Goal: Task Accomplishment & Management: Use online tool/utility

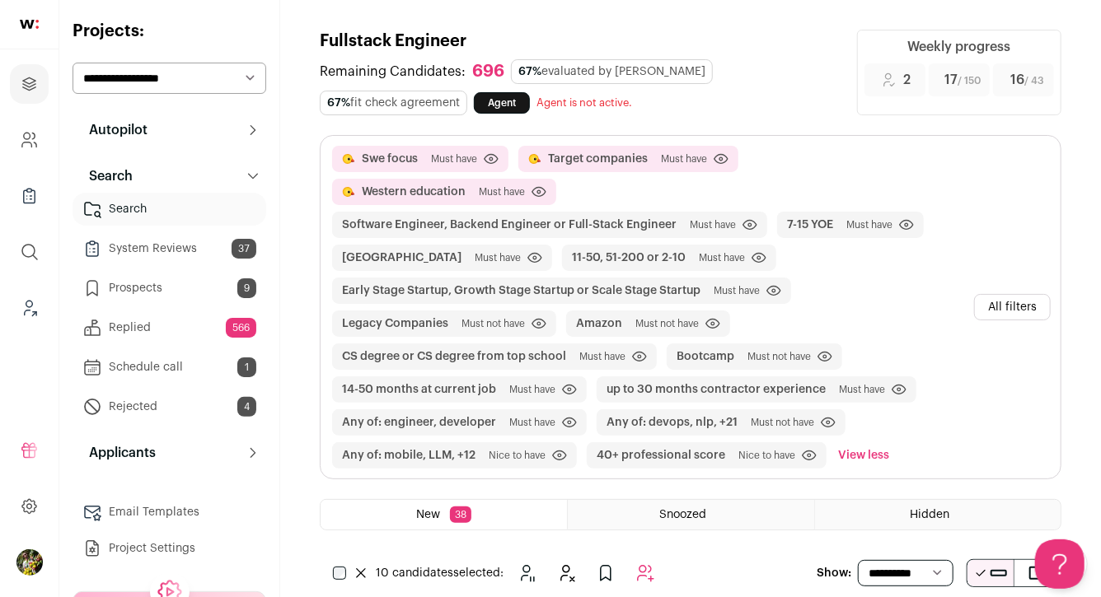
click at [175, 241] on link "System Reviews 37" at bounding box center [169, 248] width 194 height 33
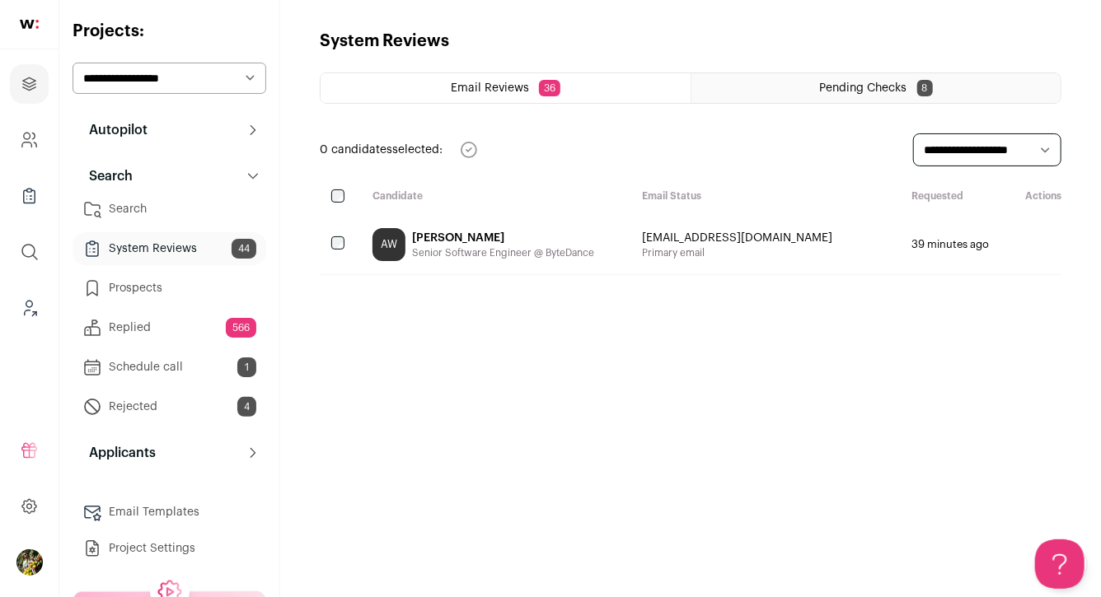
click at [468, 78] on div "Email Reviews 36" at bounding box center [505, 88] width 370 height 30
click at [849, 85] on span "Pending Checks" at bounding box center [863, 88] width 87 height 12
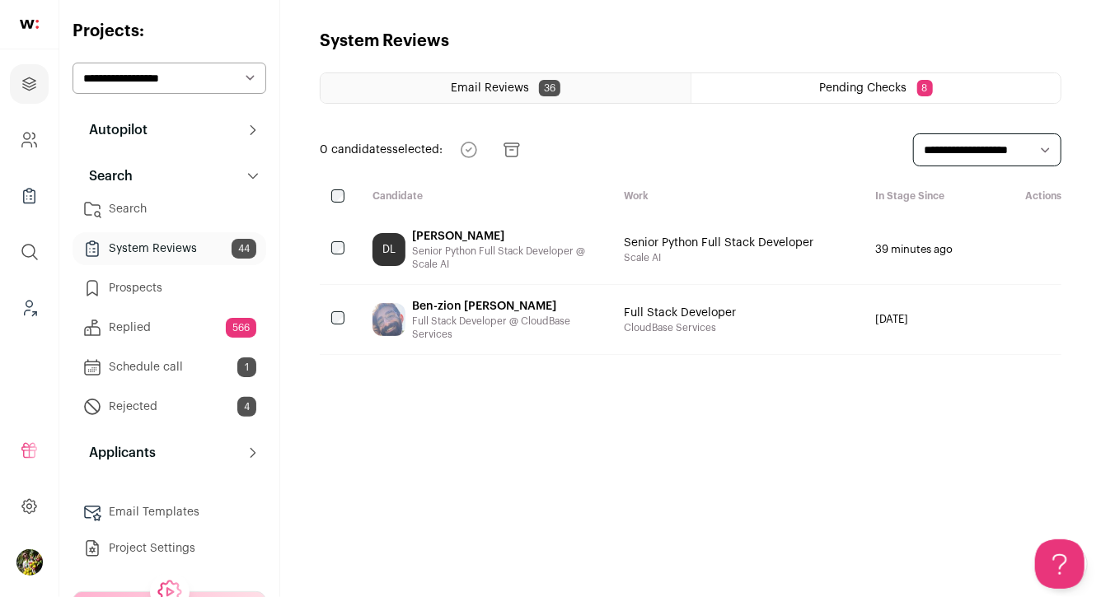
click at [507, 92] on span "Email Reviews" at bounding box center [490, 88] width 78 height 12
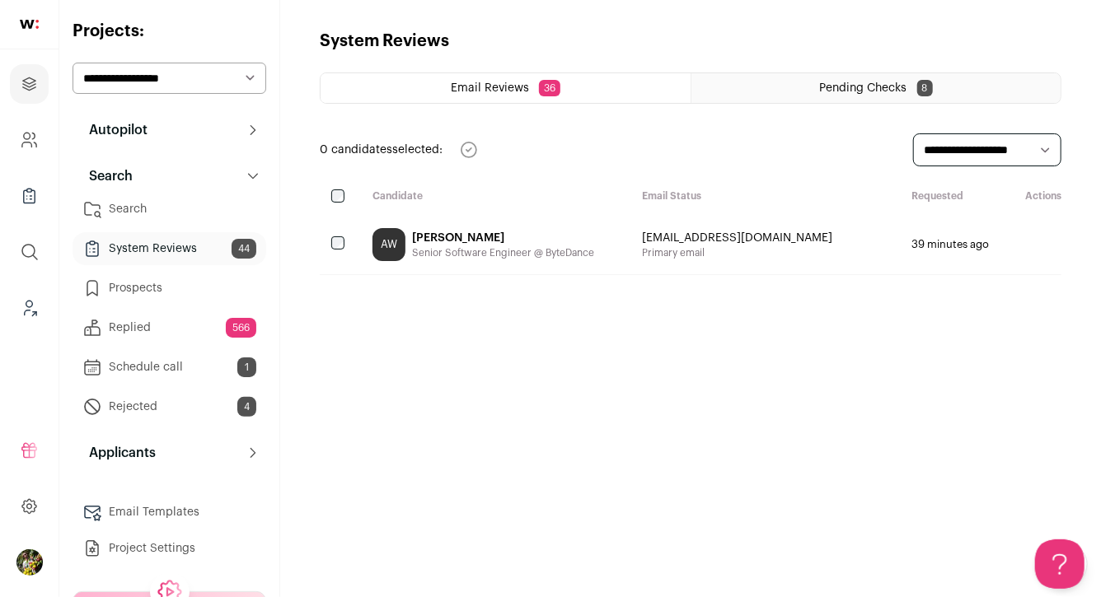
click at [149, 209] on html "Projects Company and ATS Settings Company Lists (Experimental) Global Search Le…" at bounding box center [550, 298] width 1101 height 597
click at [124, 202] on link "Search" at bounding box center [169, 209] width 194 height 33
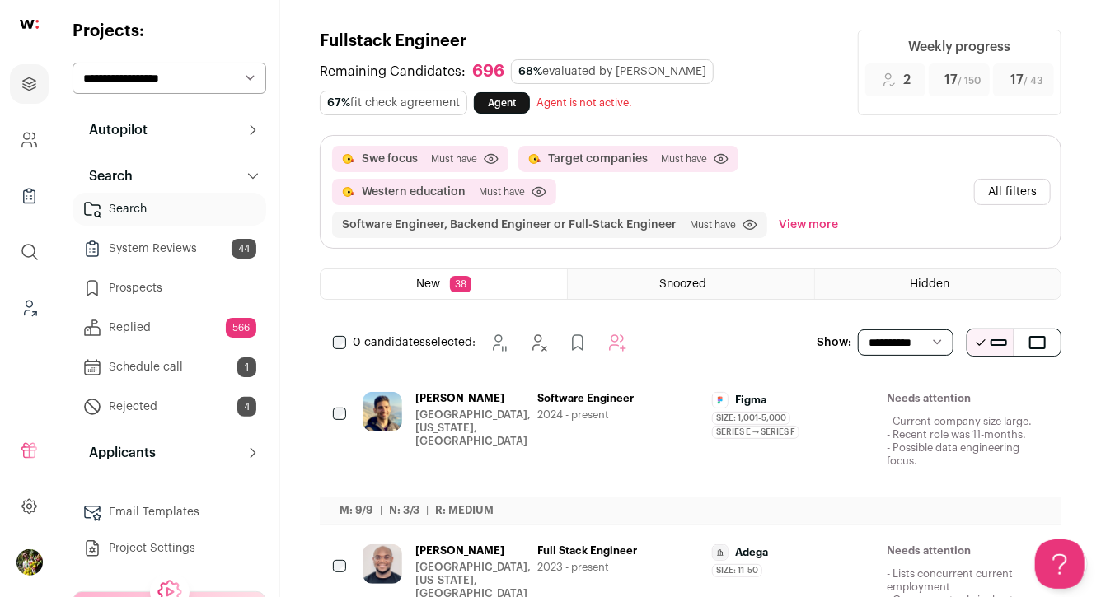
click at [206, 80] on select "**********" at bounding box center [169, 78] width 194 height 31
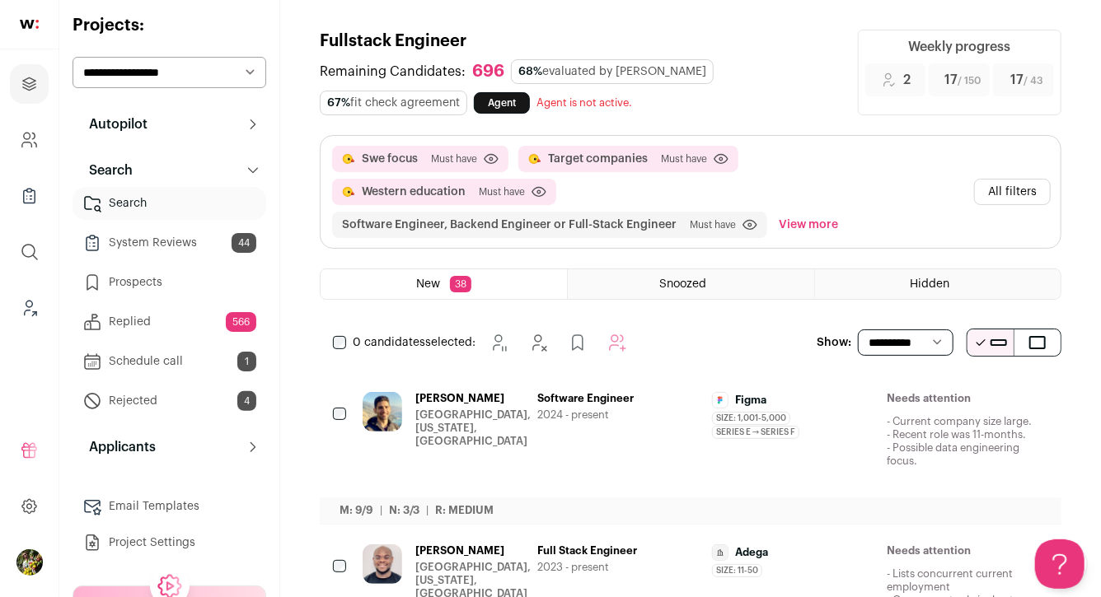
click at [821, 226] on button "View more" at bounding box center [808, 225] width 66 height 26
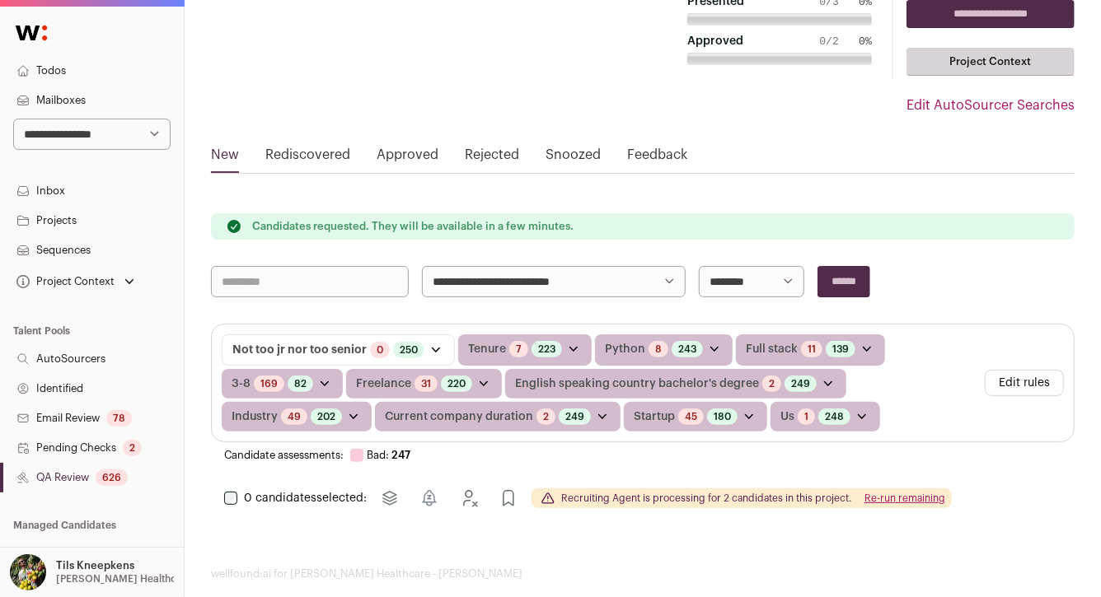
scroll to position [115, 0]
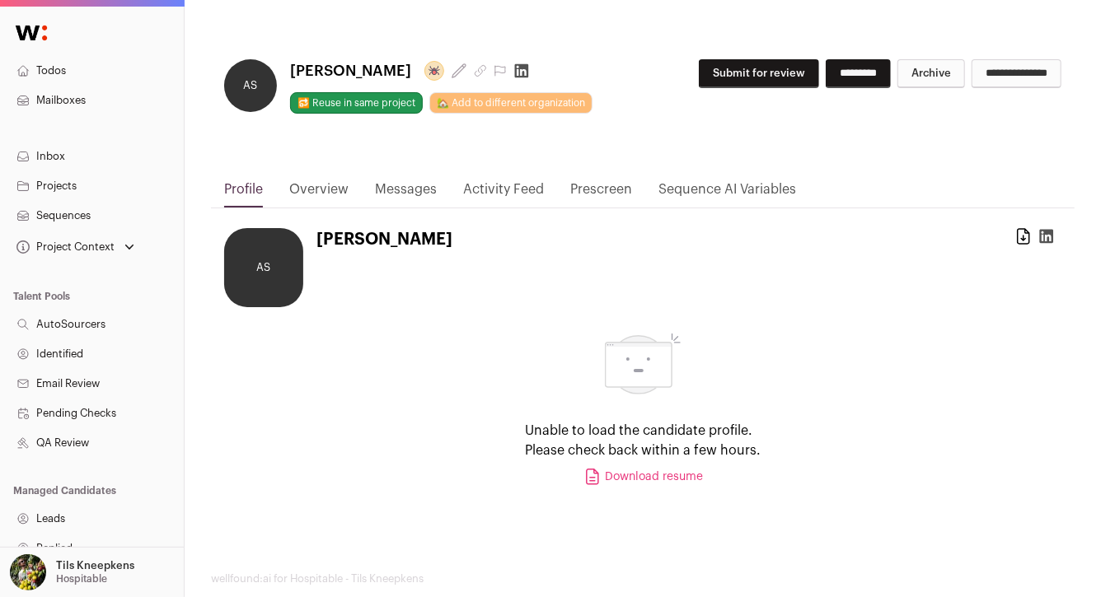
scroll to position [1, 0]
click at [699, 73] on button "Submit for review" at bounding box center [759, 72] width 120 height 29
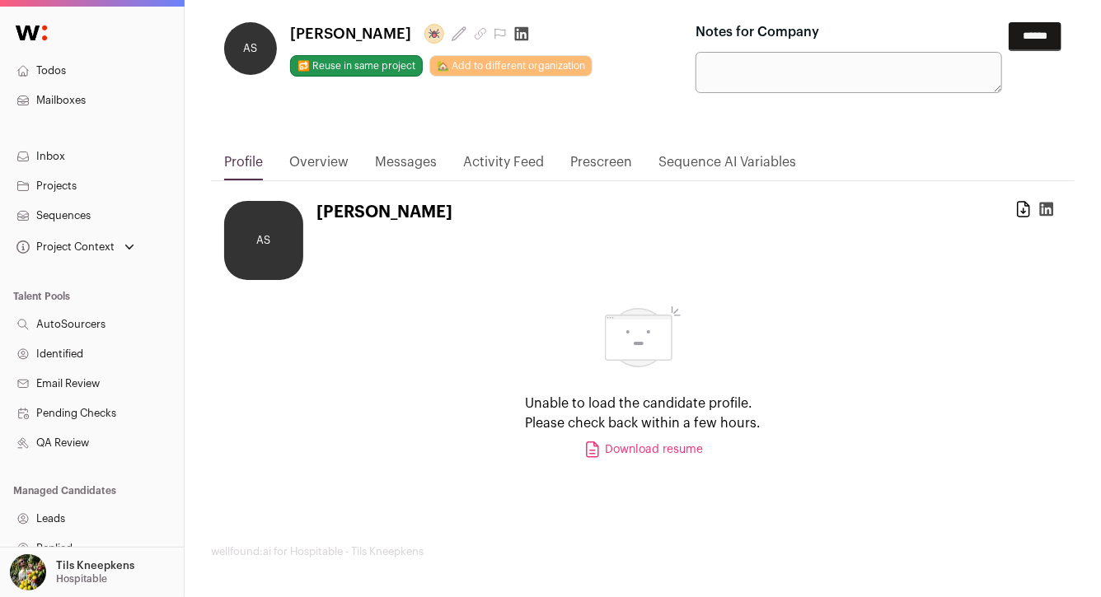
scroll to position [0, 0]
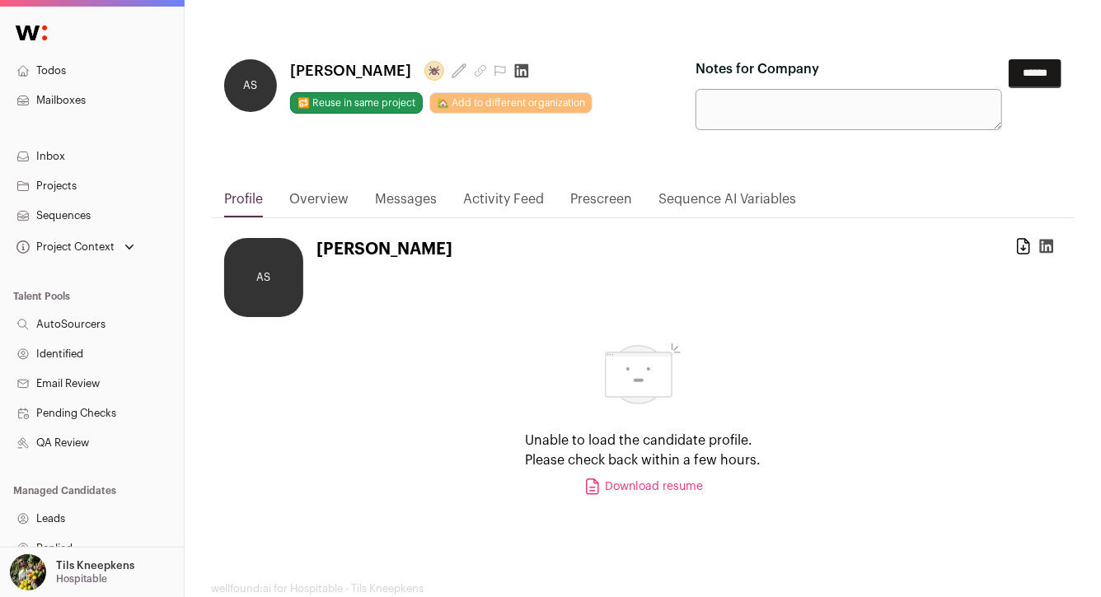
click at [1037, 77] on input "******" at bounding box center [1034, 73] width 53 height 29
